Goal: Transaction & Acquisition: Download file/media

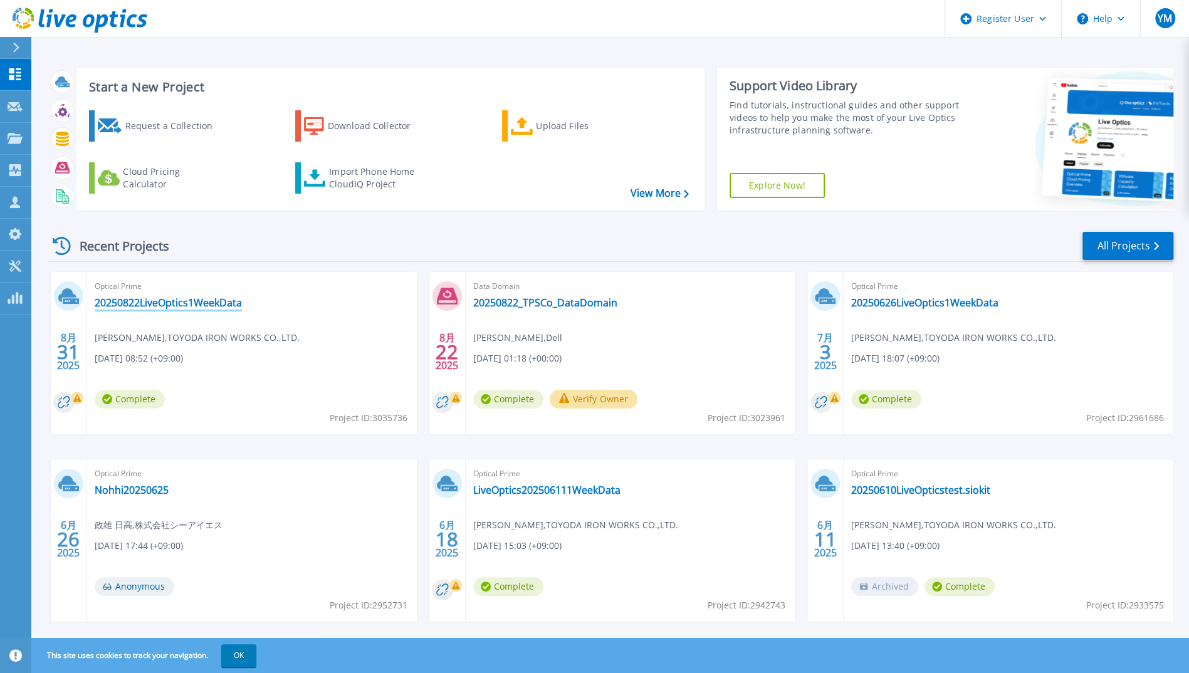
click at [224, 302] on link "20250822LiveOptics1WeekData" at bounding box center [168, 303] width 147 height 13
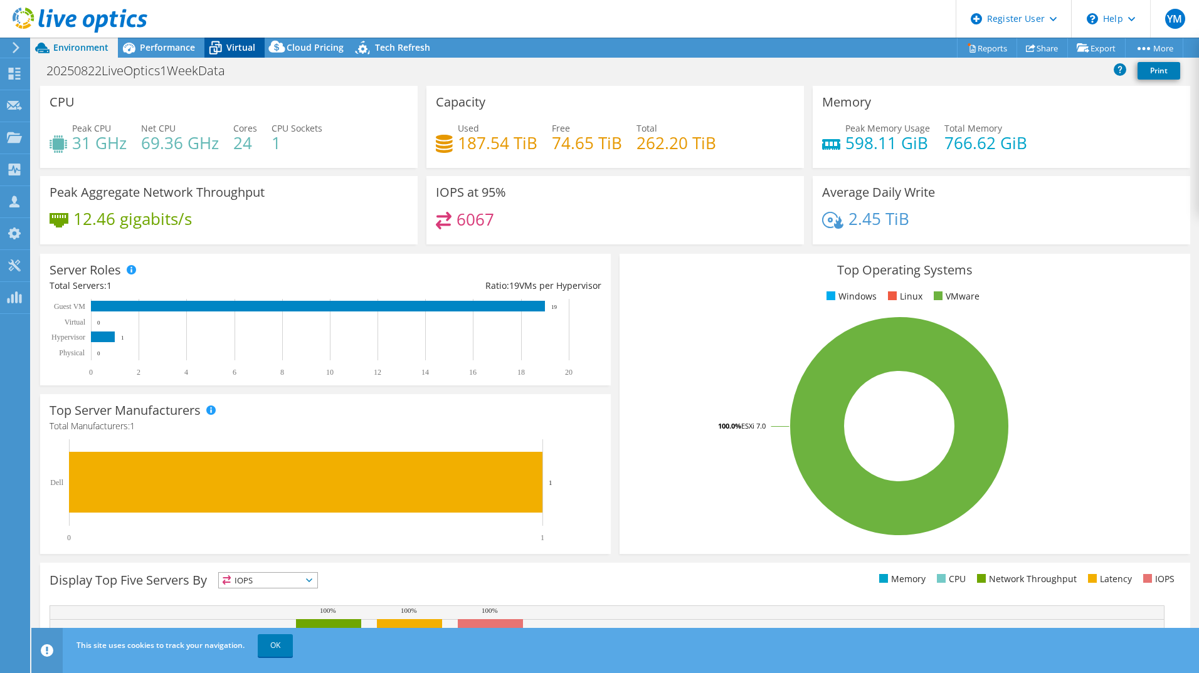
click at [226, 50] on span "Virtual" at bounding box center [240, 47] width 29 height 12
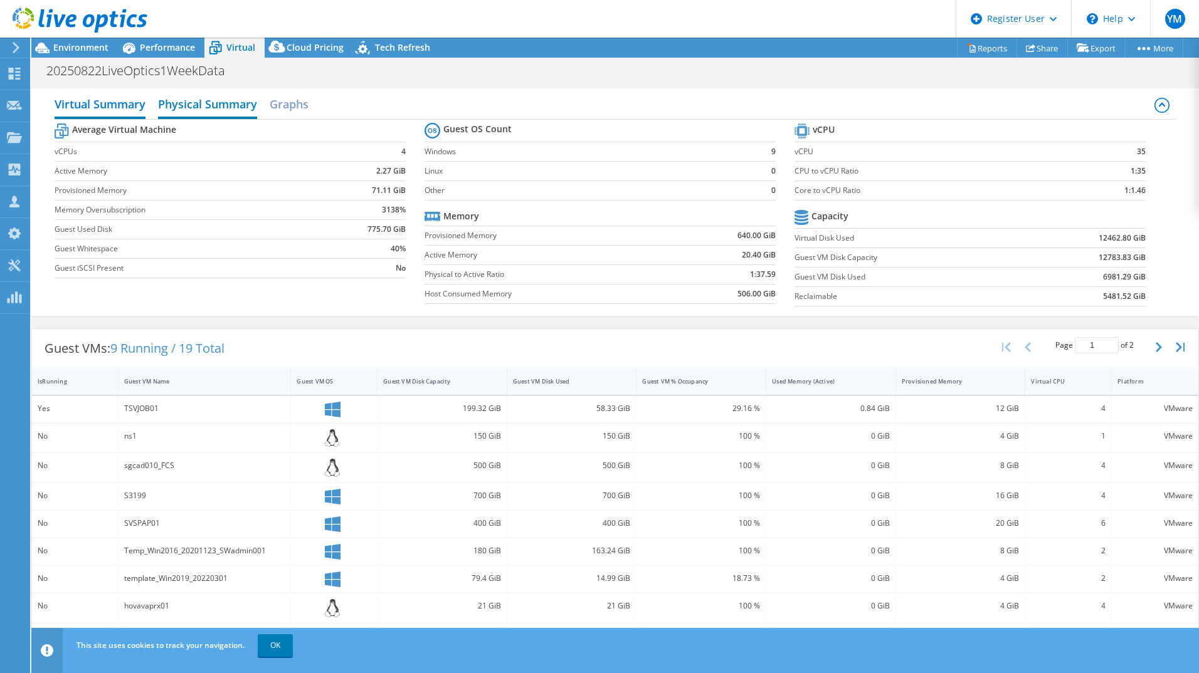
click at [201, 107] on h2 "Physical Summary" at bounding box center [207, 106] width 99 height 28
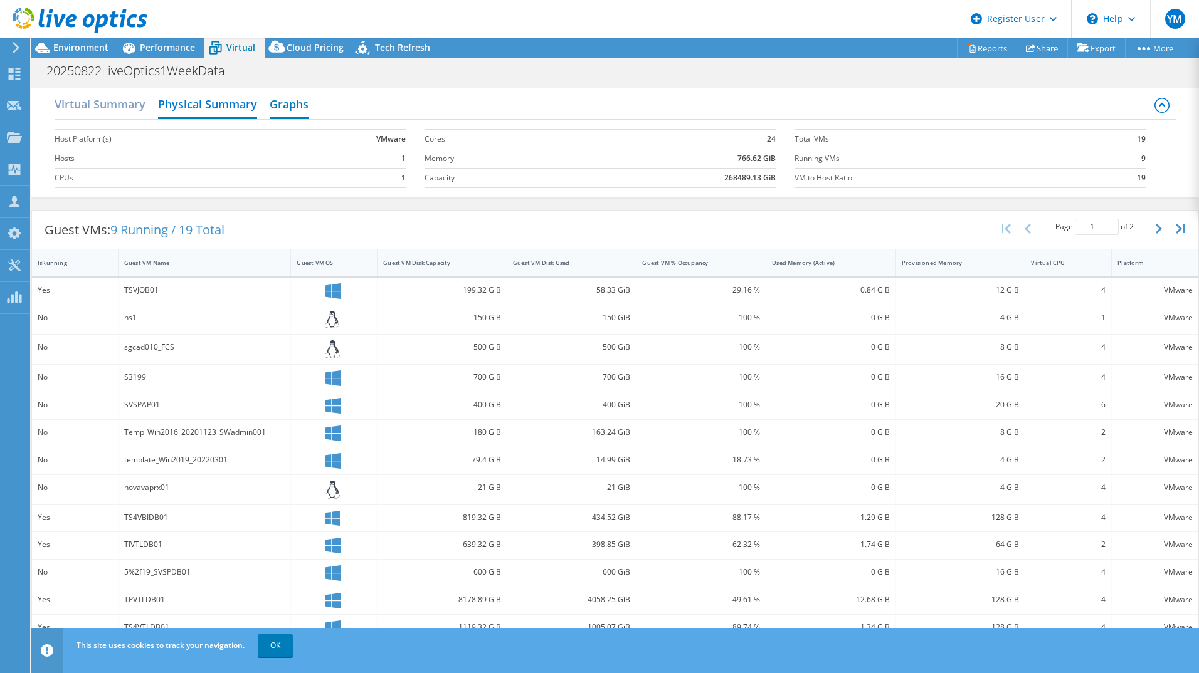
click at [296, 103] on h2 "Graphs" at bounding box center [289, 106] width 39 height 28
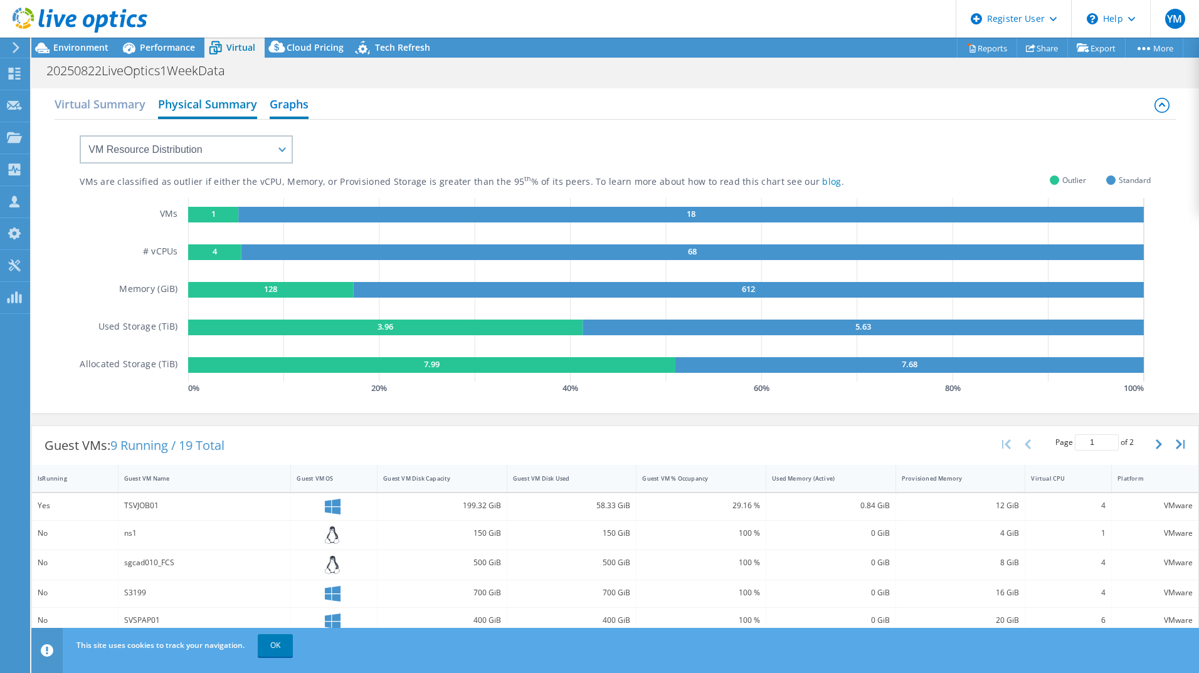
click at [206, 113] on h2 "Physical Summary" at bounding box center [207, 106] width 99 height 28
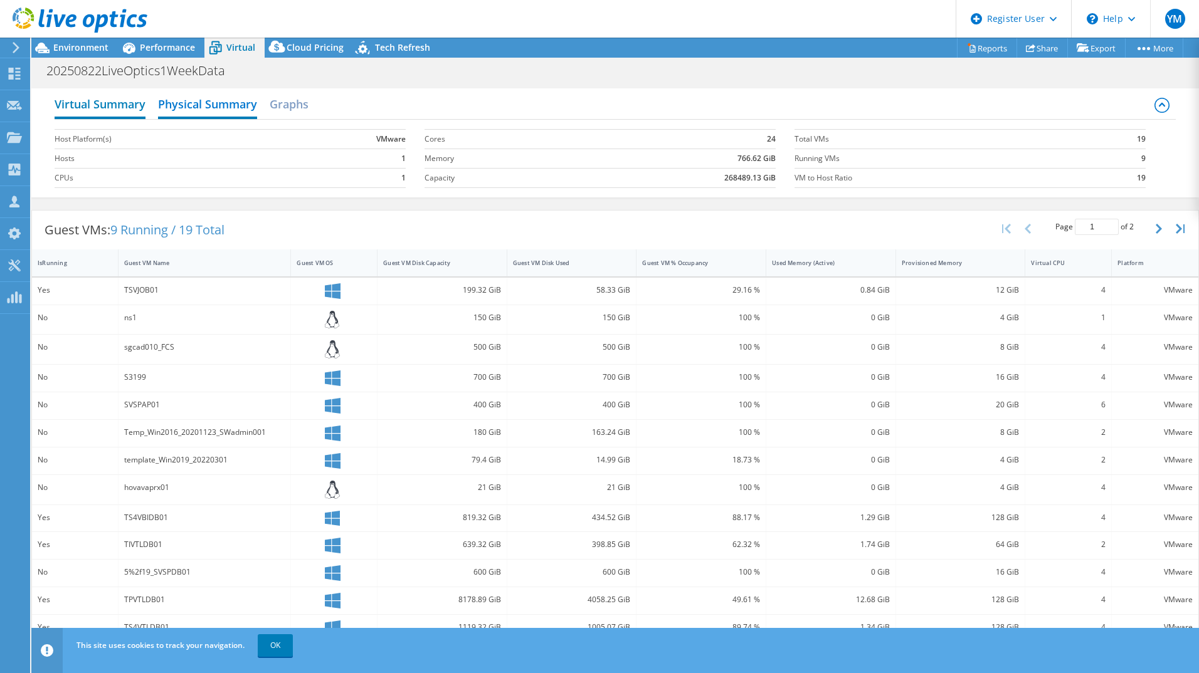
click at [116, 107] on h2 "Virtual Summary" at bounding box center [100, 106] width 91 height 28
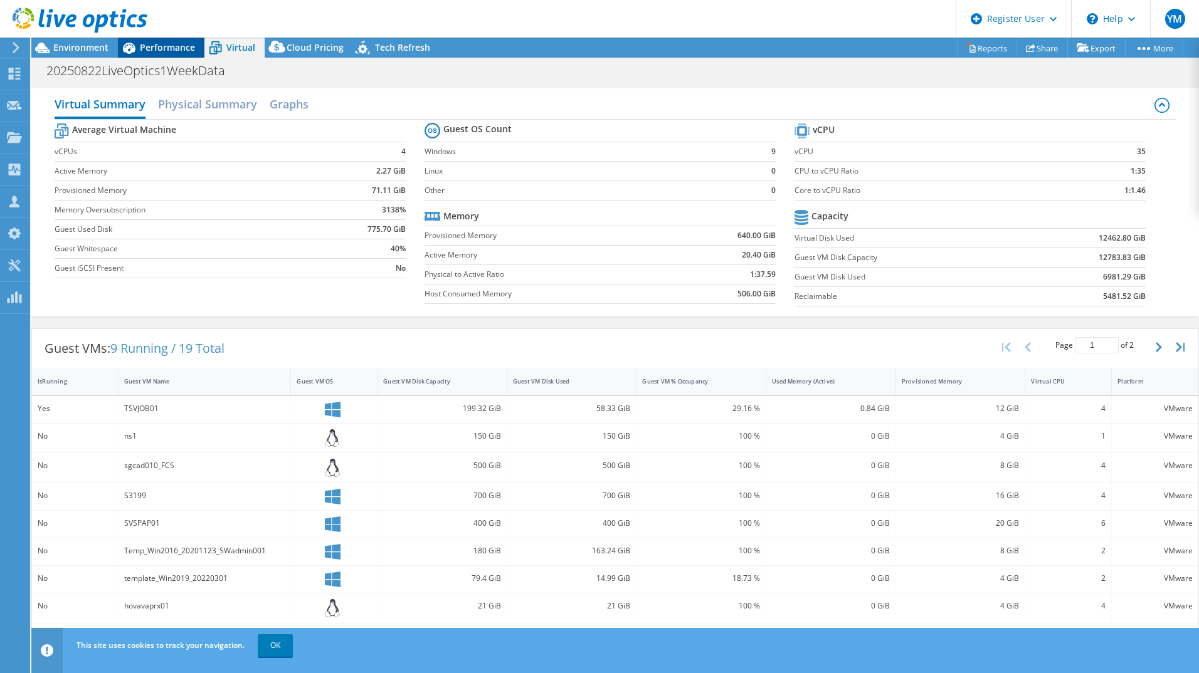
click at [179, 52] on span "Performance" at bounding box center [167, 47] width 55 height 12
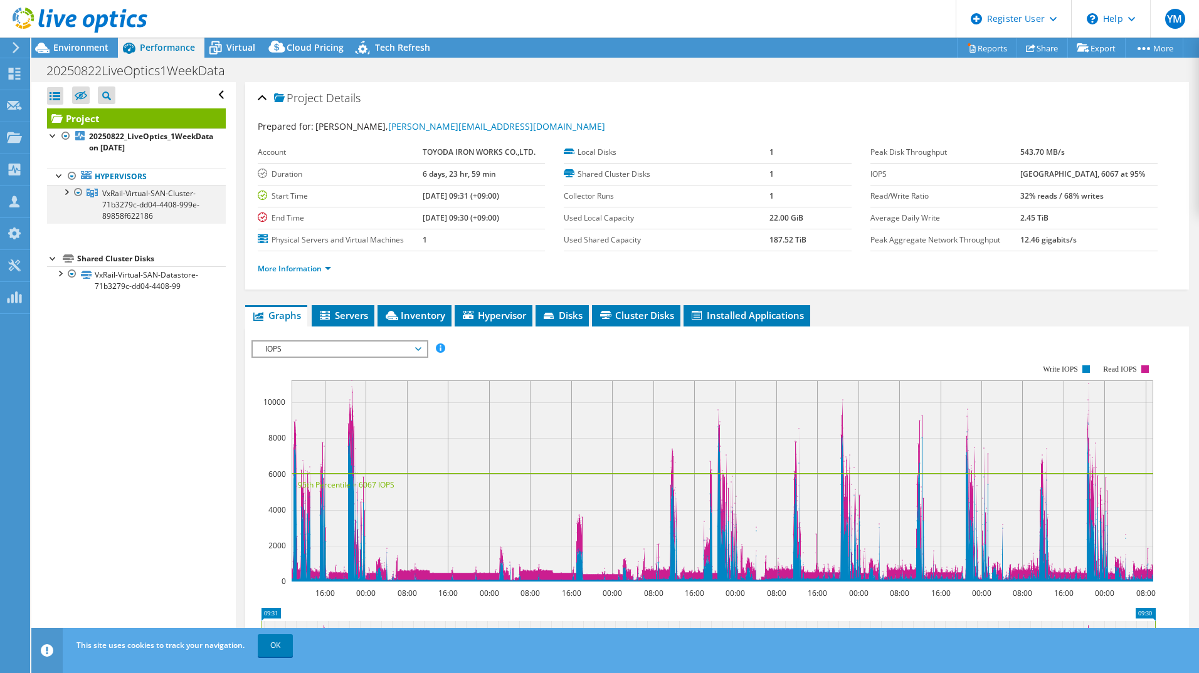
click at [69, 190] on div at bounding box center [66, 191] width 13 height 13
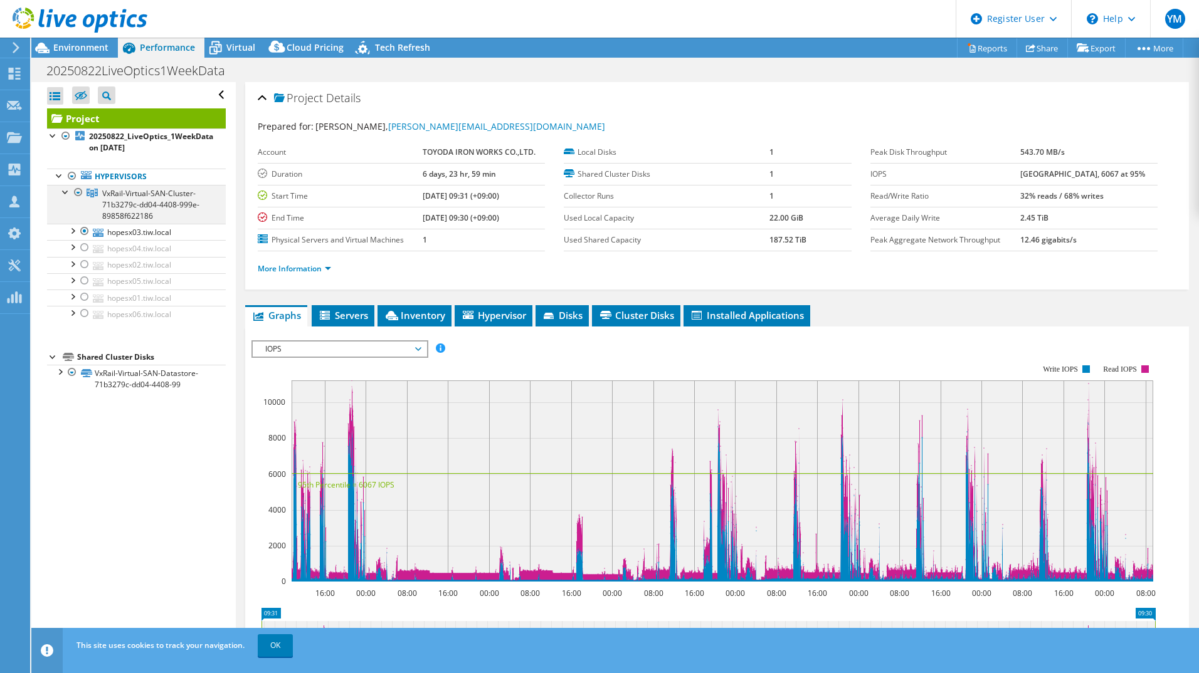
click at [79, 189] on div at bounding box center [78, 192] width 13 height 15
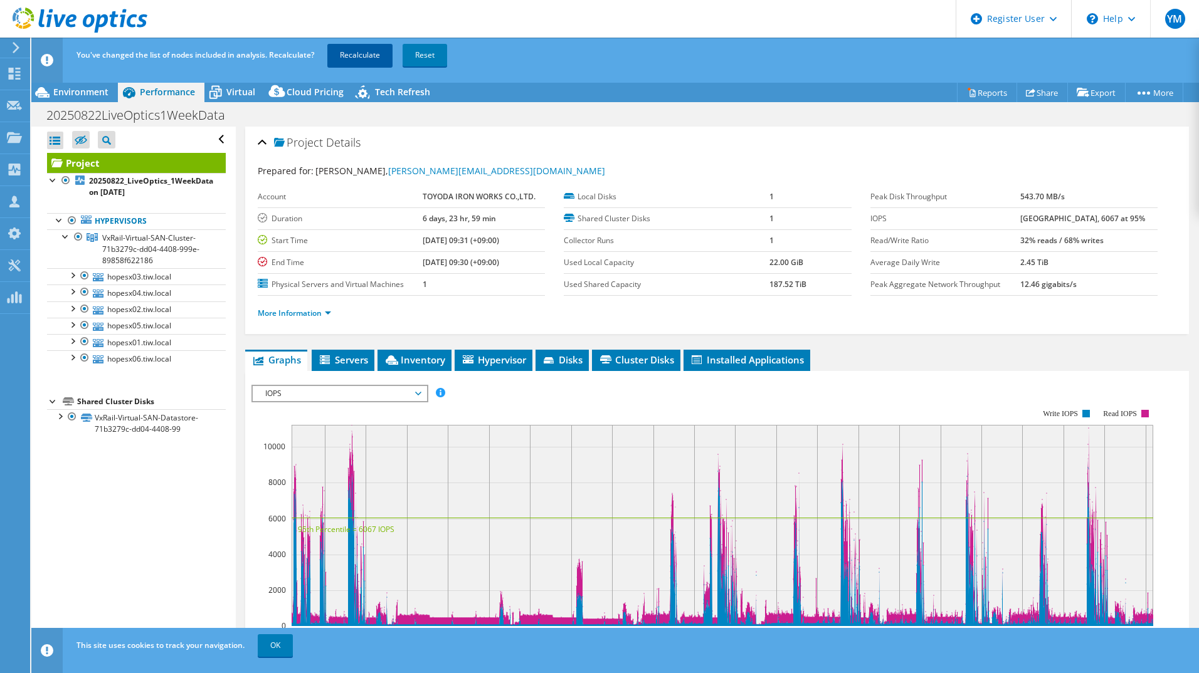
click at [367, 53] on link "Recalculate" at bounding box center [359, 55] width 65 height 23
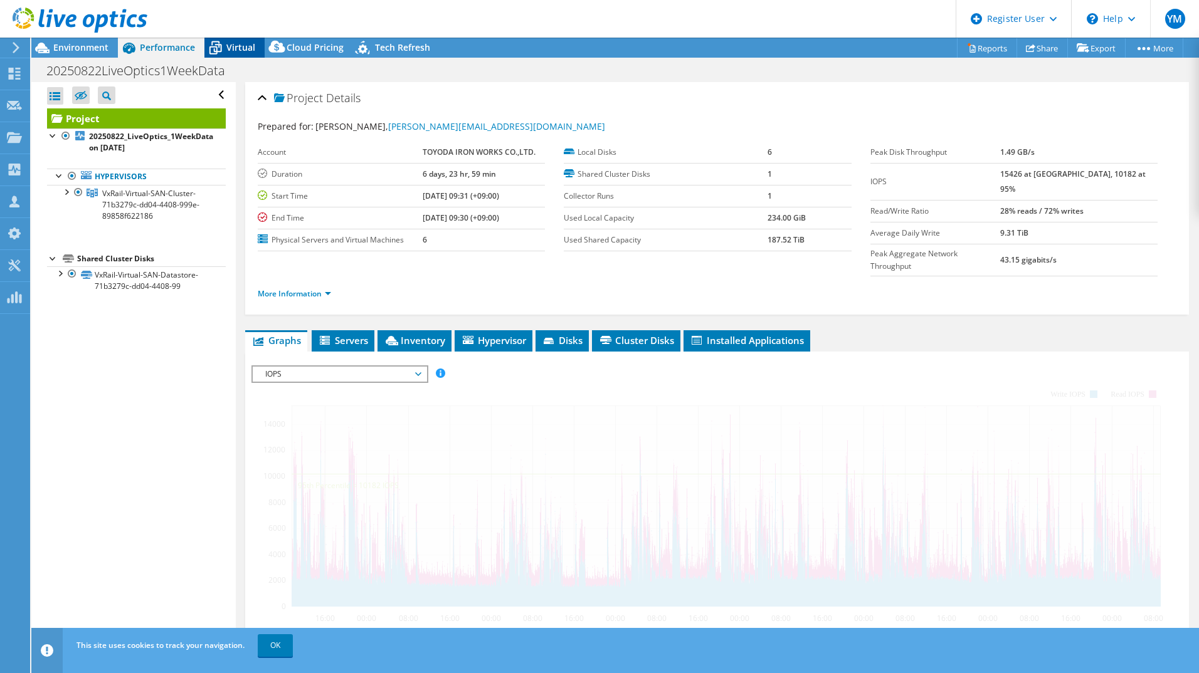
click at [245, 55] on div "Virtual" at bounding box center [234, 48] width 60 height 20
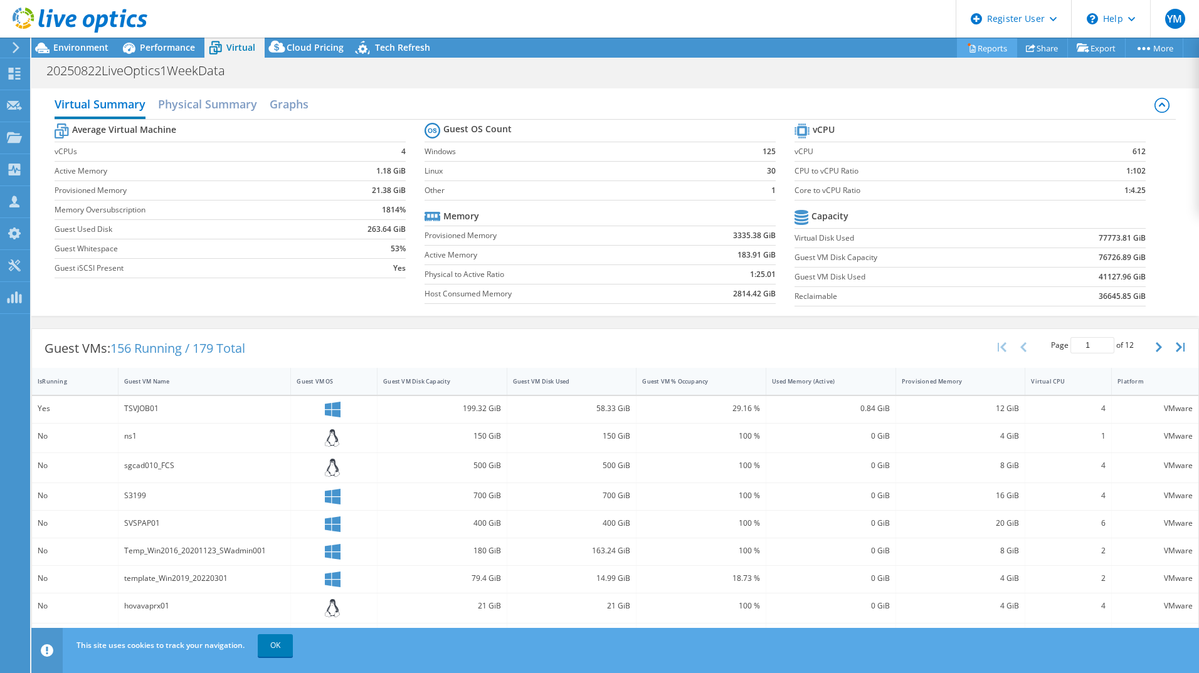
click at [988, 45] on link "Reports" at bounding box center [987, 47] width 60 height 19
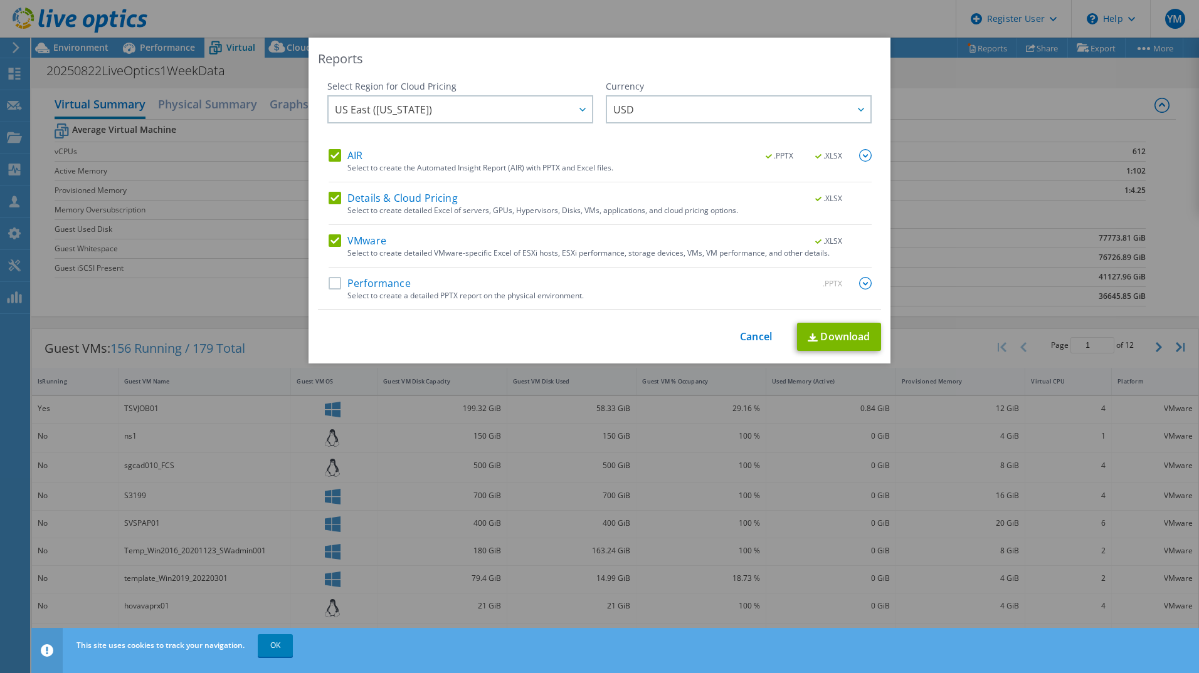
click at [332, 197] on label "Details & Cloud Pricing" at bounding box center [393, 198] width 129 height 13
click at [0, 0] on input "Details & Cloud Pricing" at bounding box center [0, 0] width 0 height 0
click at [332, 159] on label "AIR" at bounding box center [346, 155] width 34 height 13
click at [0, 0] on input "AIR" at bounding box center [0, 0] width 0 height 0
click at [386, 280] on label "Performance" at bounding box center [370, 283] width 82 height 13
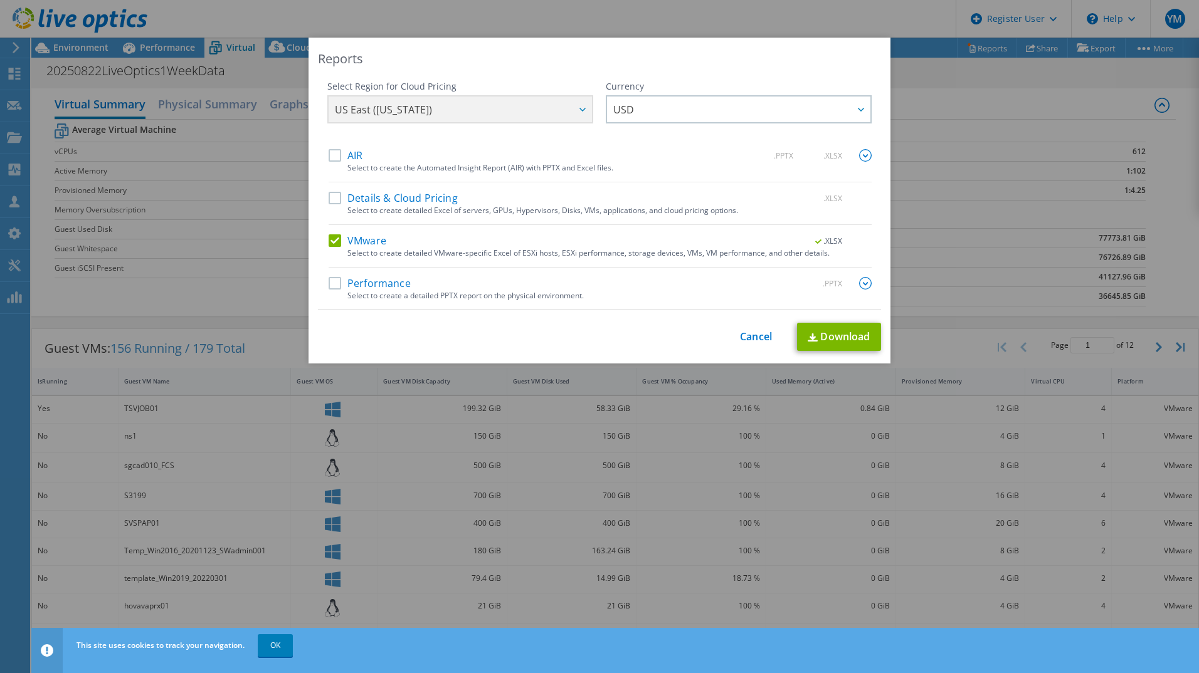
click at [0, 0] on input "Performance" at bounding box center [0, 0] width 0 height 0
click at [335, 161] on label "AIR" at bounding box center [346, 155] width 34 height 13
click at [0, 0] on input "AIR" at bounding box center [0, 0] width 0 height 0
click at [330, 194] on label "Details & Cloud Pricing" at bounding box center [393, 198] width 129 height 13
click at [0, 0] on input "Details & Cloud Pricing" at bounding box center [0, 0] width 0 height 0
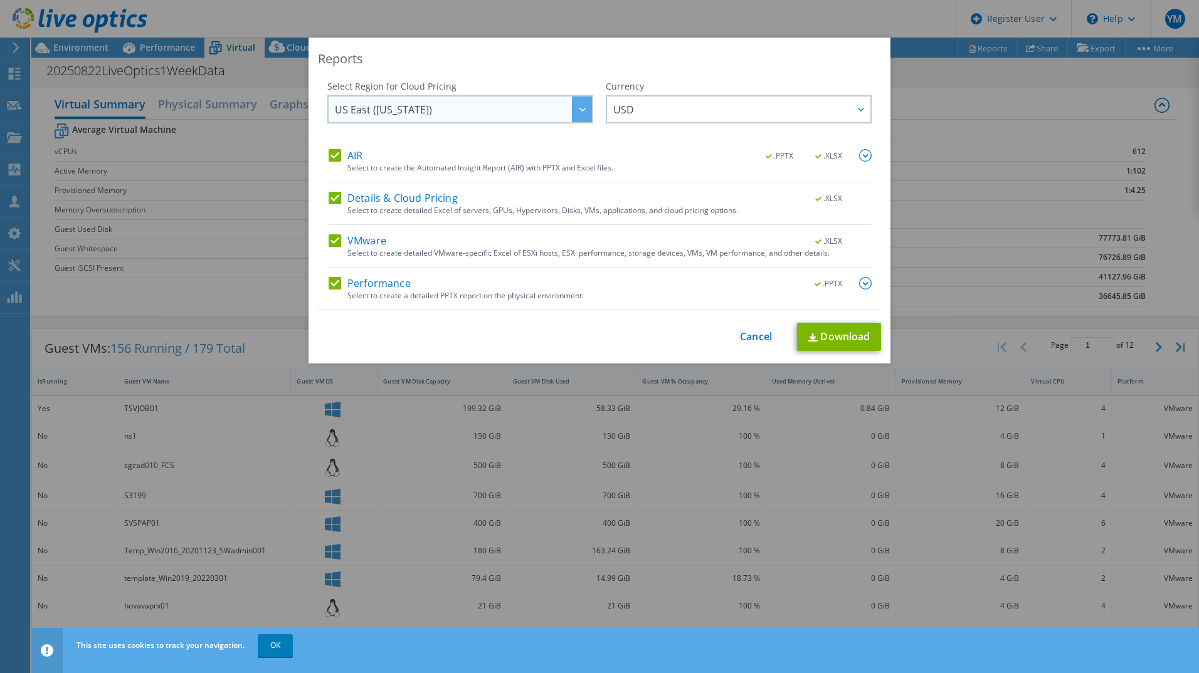
click at [554, 103] on span "US East ([US_STATE])" at bounding box center [463, 110] width 257 height 26
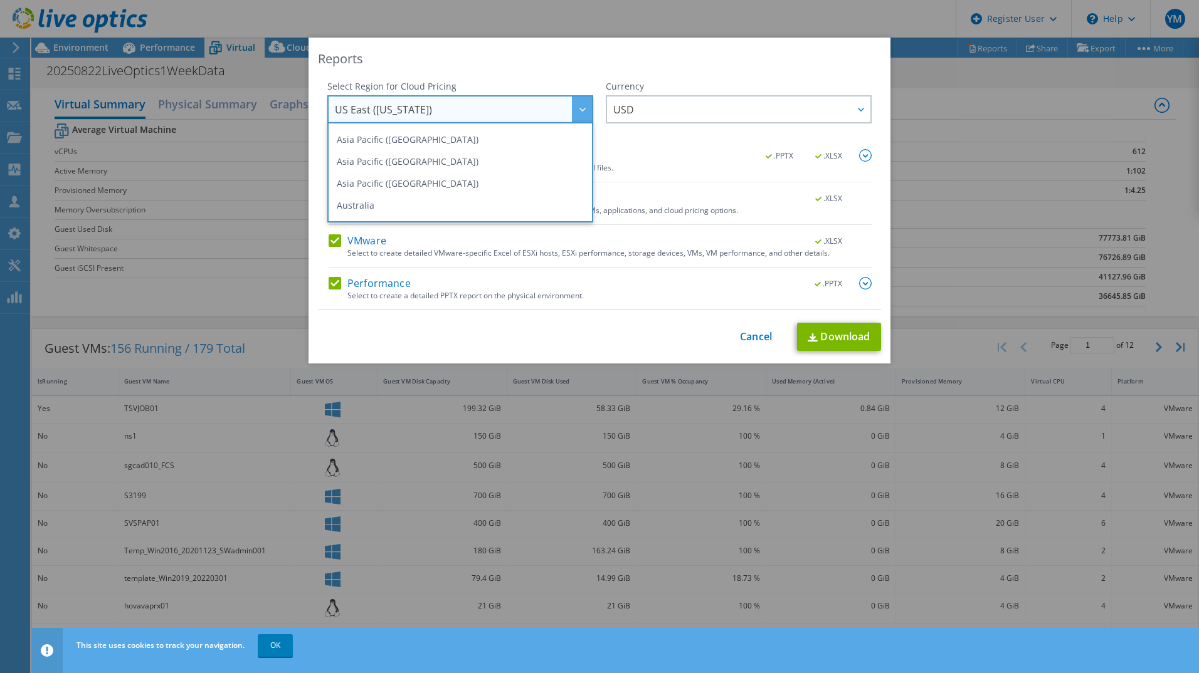
scroll to position [41, 0]
click at [381, 182] on li "Asia Pacific ([GEOGRAPHIC_DATA])" at bounding box center [460, 183] width 260 height 22
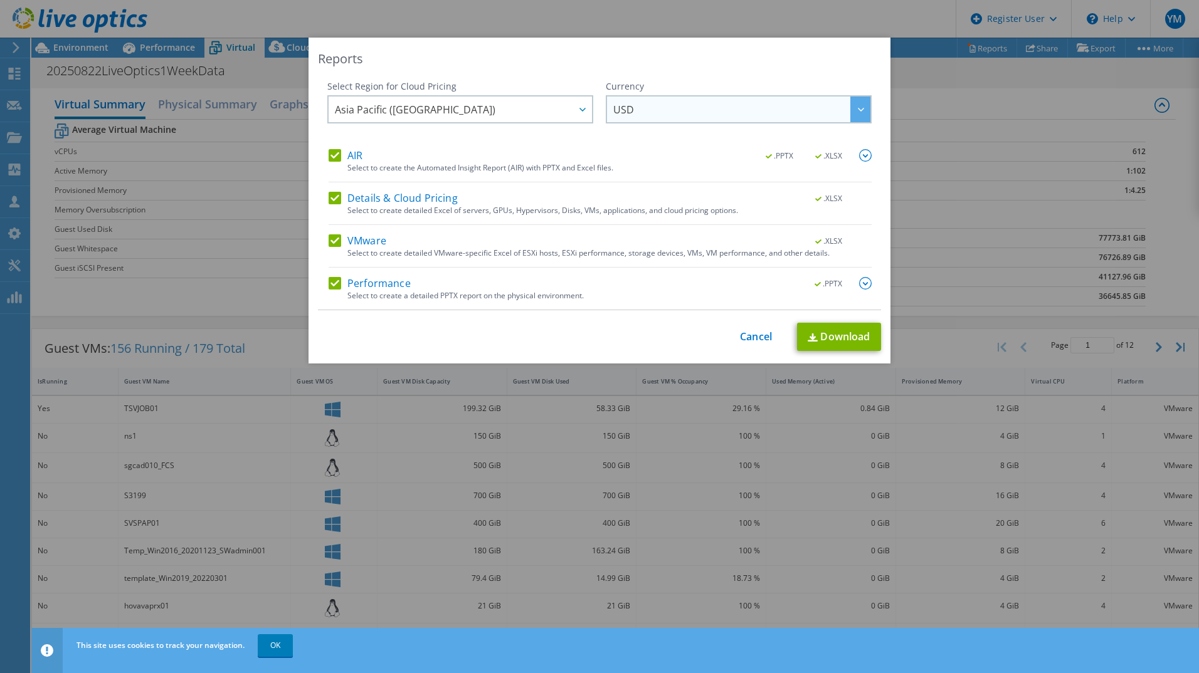
click at [777, 113] on span "USD" at bounding box center [741, 110] width 257 height 26
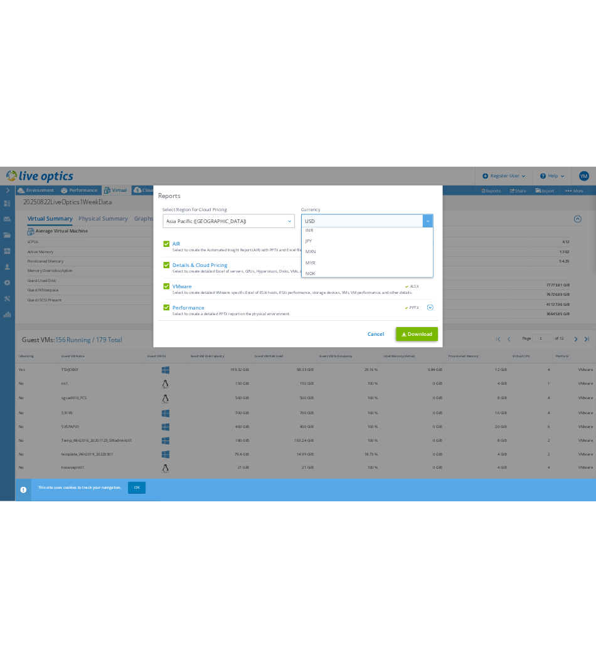
scroll to position [257, 0]
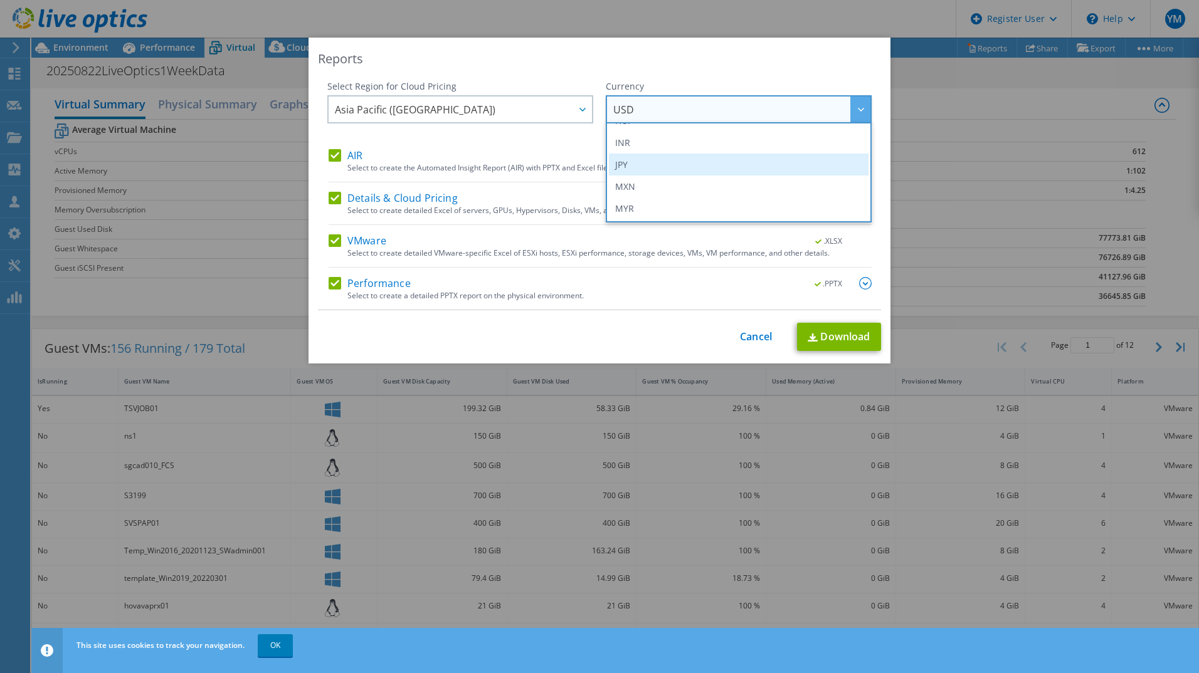
click at [639, 171] on li "JPY" at bounding box center [739, 165] width 260 height 22
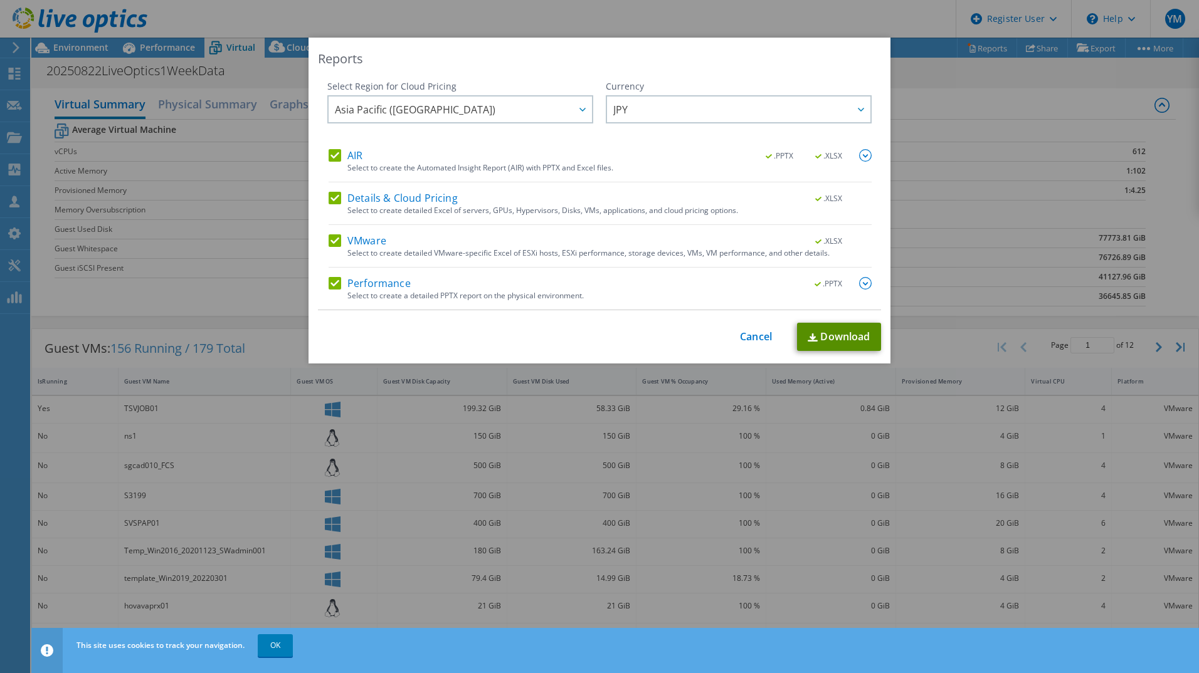
click at [819, 332] on link "Download" at bounding box center [839, 337] width 84 height 28
click at [854, 54] on div "Reports" at bounding box center [599, 59] width 563 height 18
click at [966, 182] on div "Reports Select Region for Cloud Pricing Asia Pacific ([GEOGRAPHIC_DATA]) [GEOGR…" at bounding box center [599, 337] width 1199 height 598
